Goal: Task Accomplishment & Management: Manage account settings

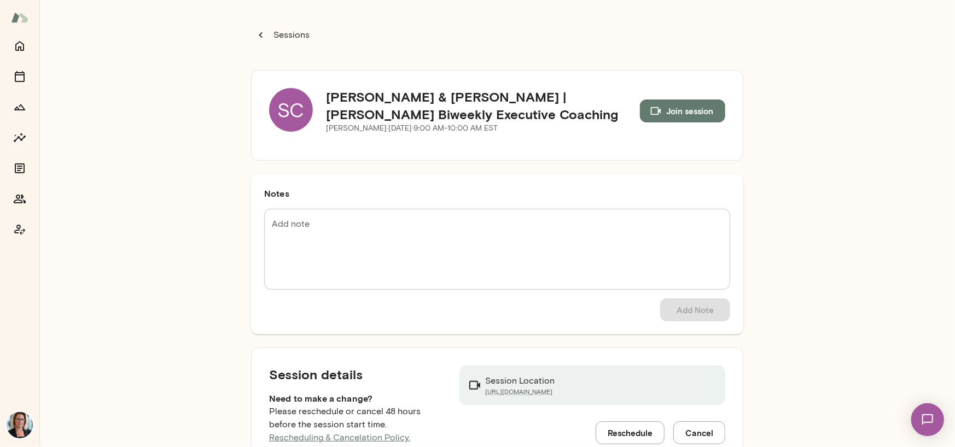
click at [285, 106] on div "SC" at bounding box center [291, 110] width 44 height 44
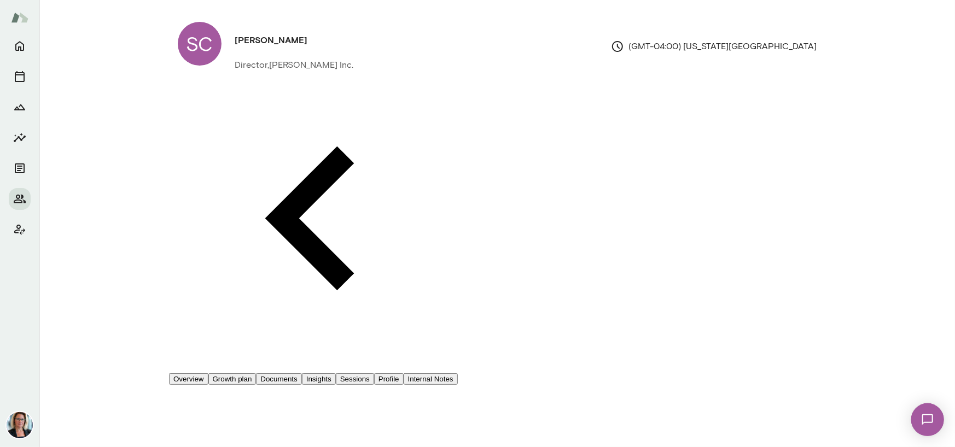
click at [374, 373] on button "Sessions" at bounding box center [355, 378] width 38 height 11
click at [69, 37] on span "Reschedule" at bounding box center [45, 32] width 47 height 10
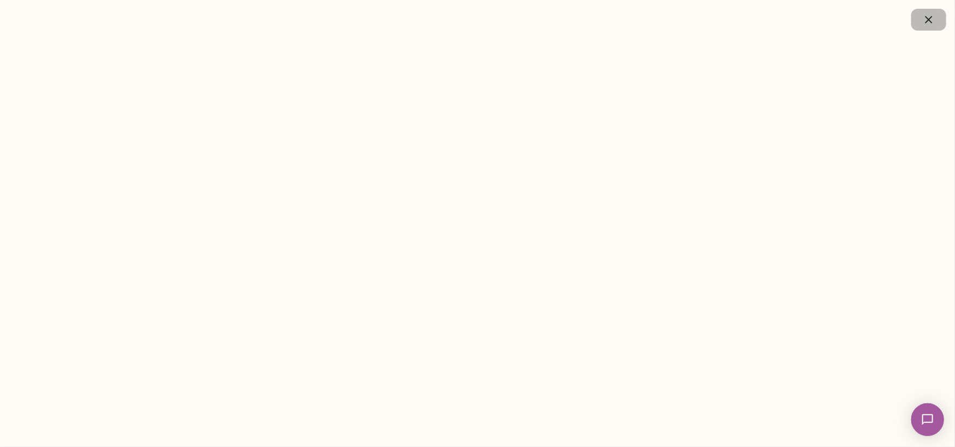
click at [928, 20] on icon "button" at bounding box center [928, 19] width 7 height 7
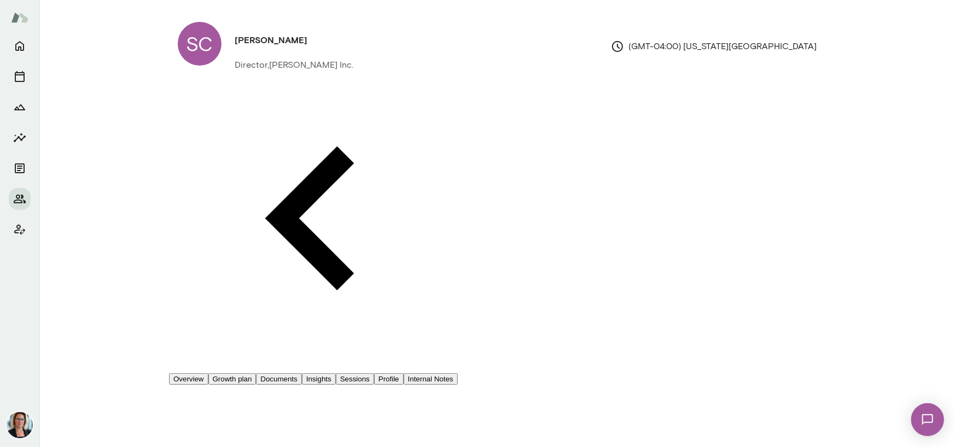
click at [69, 37] on span "Reschedule" at bounding box center [45, 32] width 47 height 10
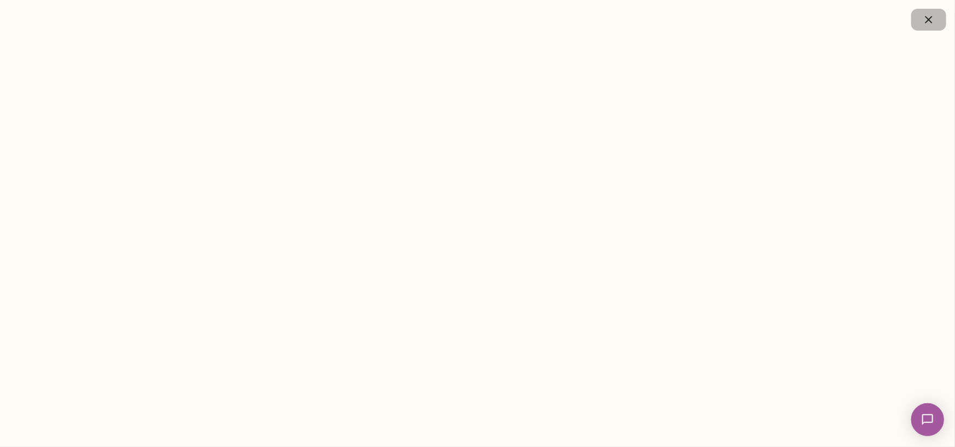
click at [922, 16] on icon "button" at bounding box center [928, 19] width 13 height 13
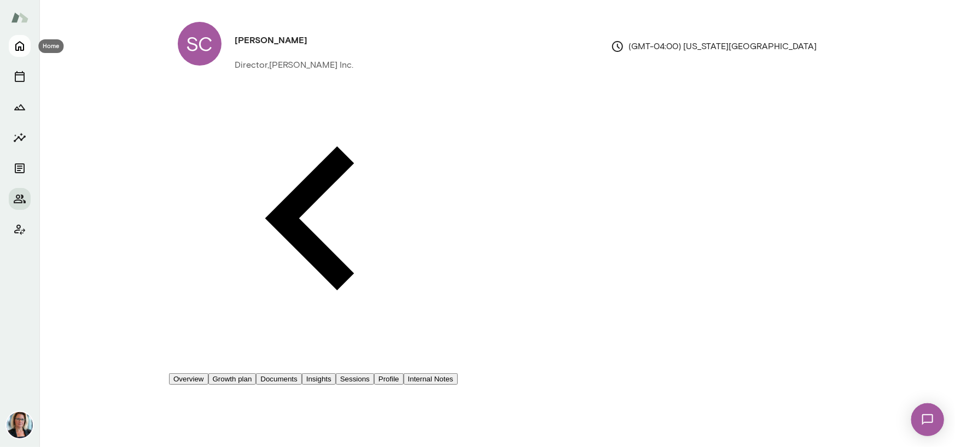
click at [24, 46] on icon "Home" at bounding box center [19, 45] width 13 height 13
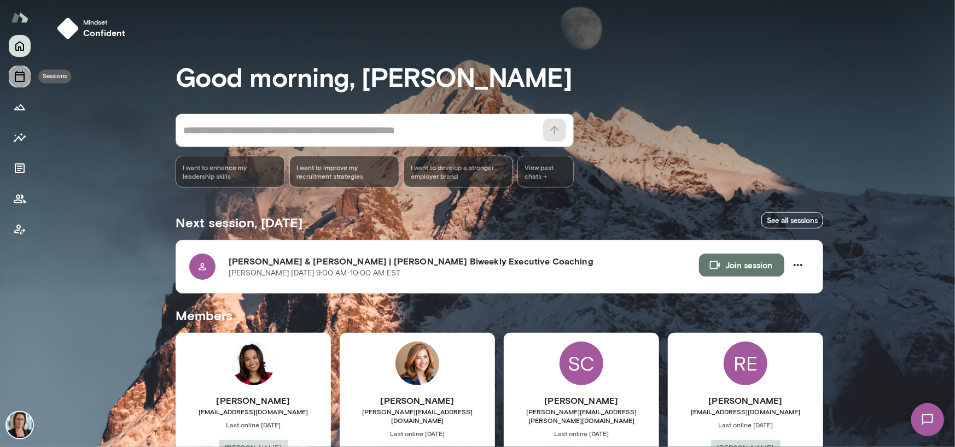
click at [22, 74] on icon "Sessions" at bounding box center [19, 76] width 13 height 13
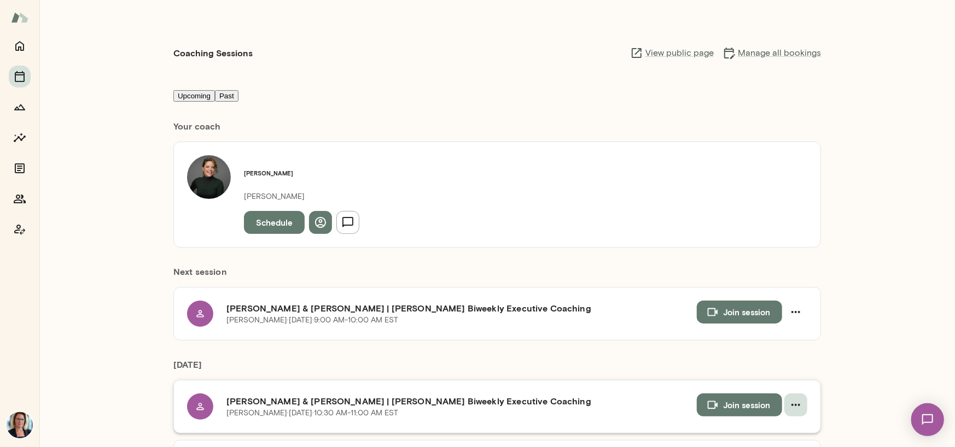
click at [791, 404] on icon "button" at bounding box center [795, 405] width 9 height 2
click at [50, 67] on span "Cancel" at bounding box center [36, 62] width 28 height 10
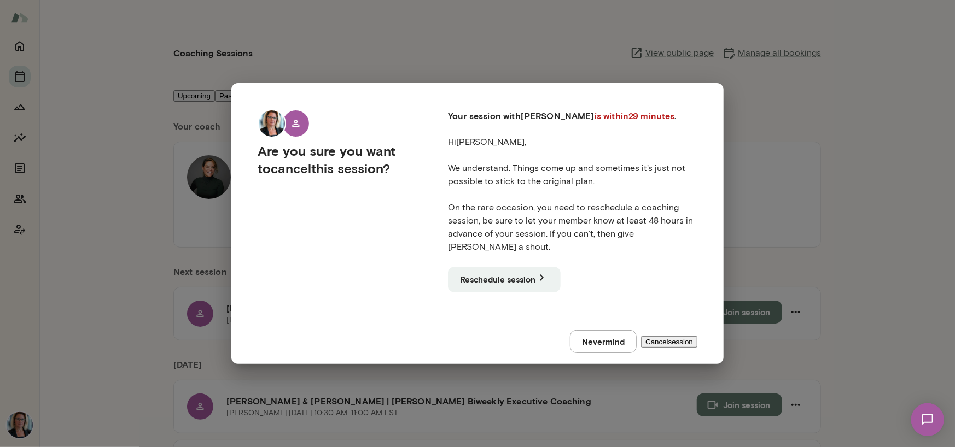
click at [646, 336] on button "Cancel session" at bounding box center [669, 341] width 56 height 11
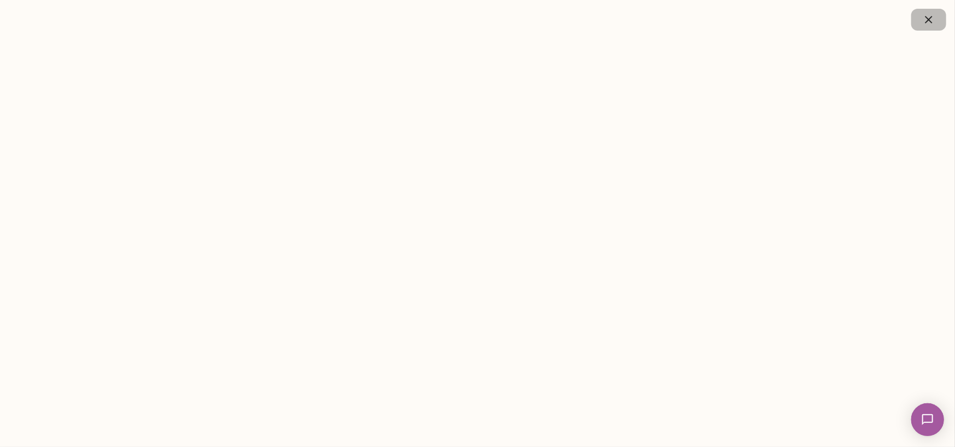
click at [931, 21] on icon "button" at bounding box center [928, 19] width 7 height 7
